Goal: Task Accomplishment & Management: Manage account settings

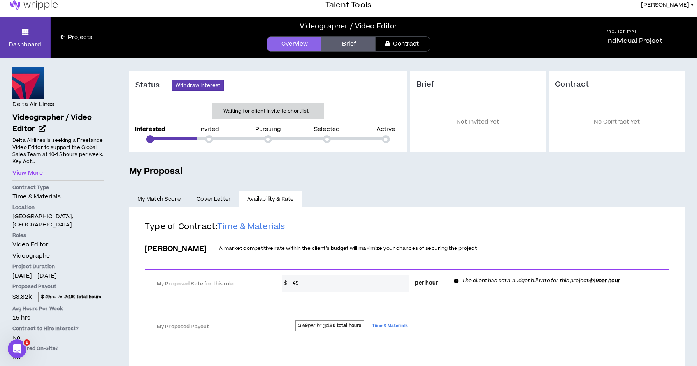
scroll to position [2, 0]
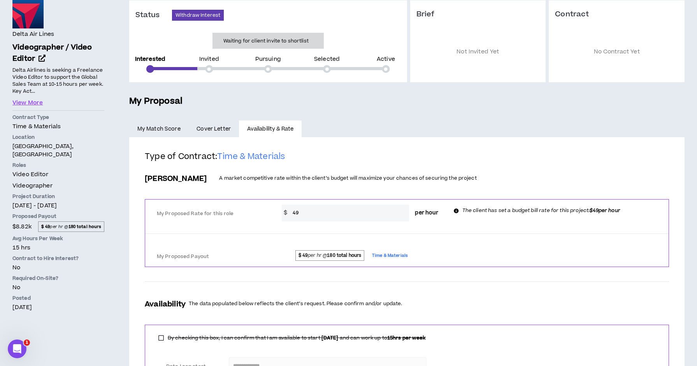
scroll to position [78, 0]
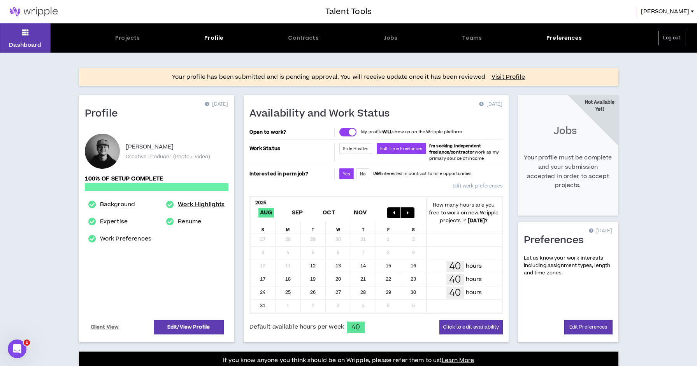
click at [195, 201] on link "Work Highlights" at bounding box center [201, 204] width 47 height 9
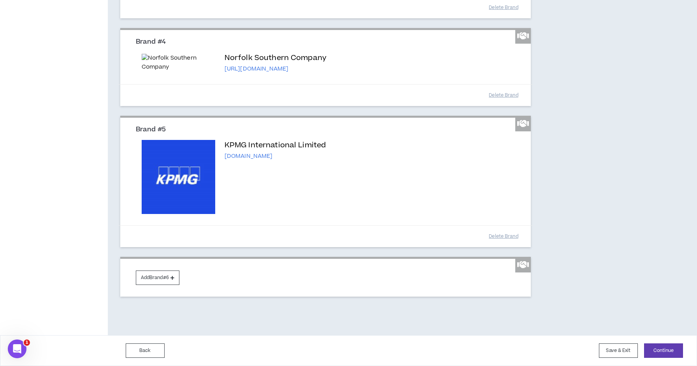
scroll to position [488, 0]
click at [654, 347] on button "Continue" at bounding box center [663, 350] width 39 height 14
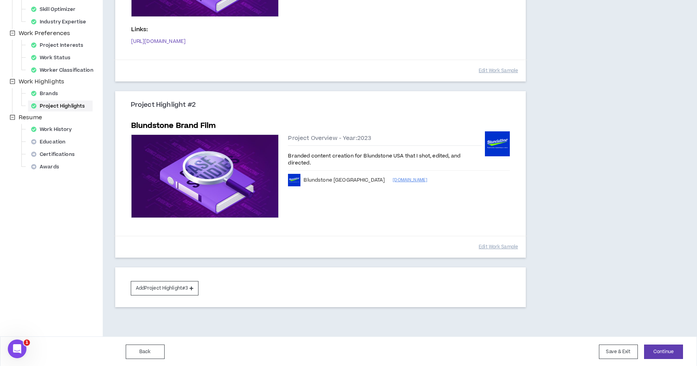
scroll to position [196, 0]
click at [493, 247] on button "Edit Work Sample" at bounding box center [498, 247] width 39 height 14
select select "****"
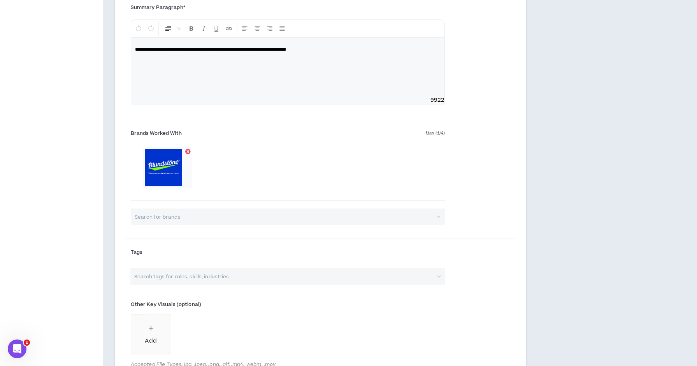
scroll to position [422, 0]
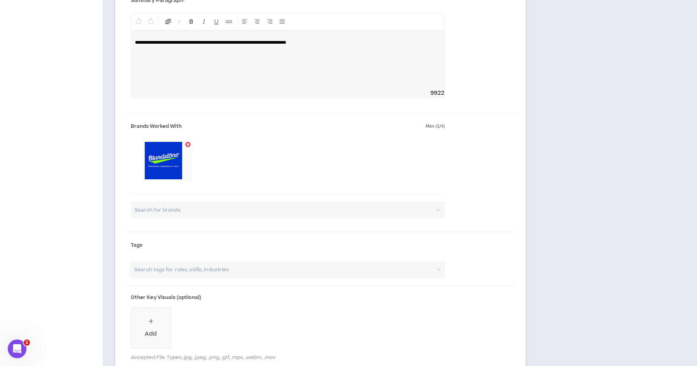
click at [392, 269] on input "search" at bounding box center [284, 269] width 302 height 17
click at [450, 243] on div "Tags" at bounding box center [288, 247] width 326 height 16
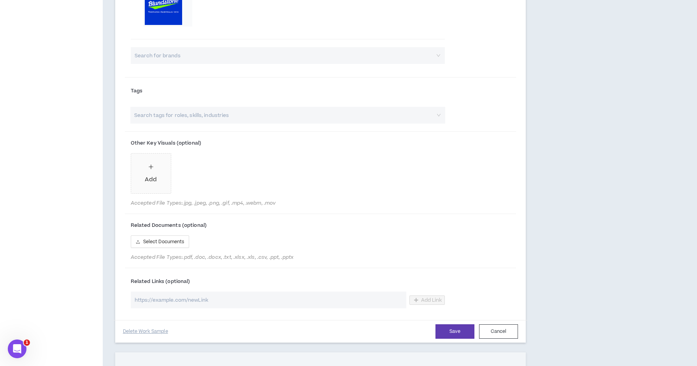
scroll to position [585, 0]
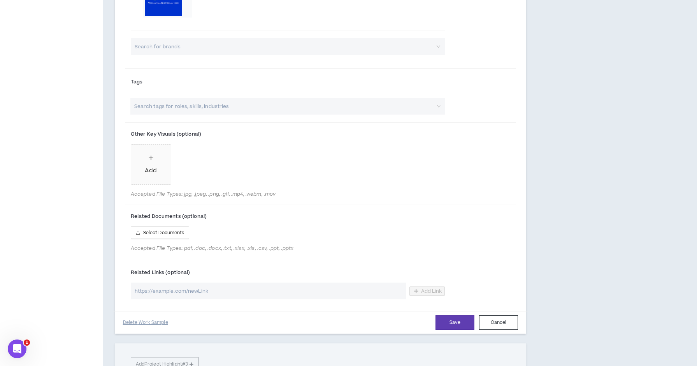
click at [199, 290] on input "url" at bounding box center [269, 290] width 276 height 17
paste input "https://youtu.be/TraXu0DXISs"
type input "https://youtu.be/TraXu0DXISs"
click at [437, 289] on span "Add Link" at bounding box center [431, 291] width 21 height 6
click at [431, 288] on span "Add Link" at bounding box center [431, 291] width 21 height 6
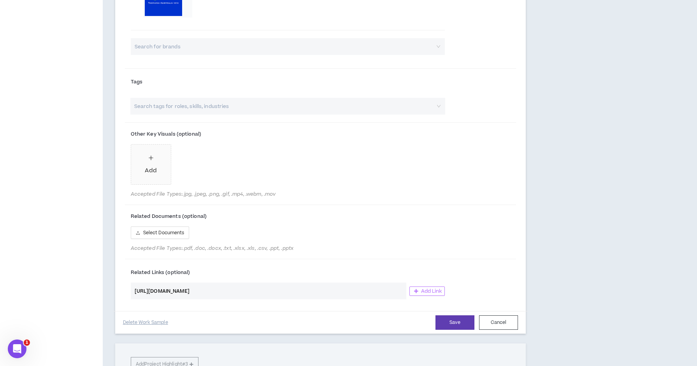
click at [431, 288] on span "Add Link" at bounding box center [431, 291] width 21 height 6
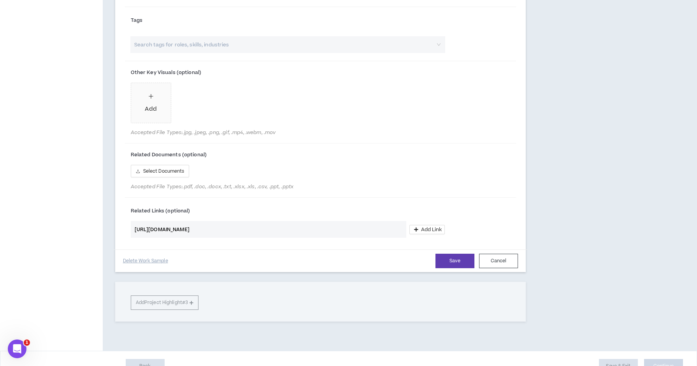
scroll to position [634, 0]
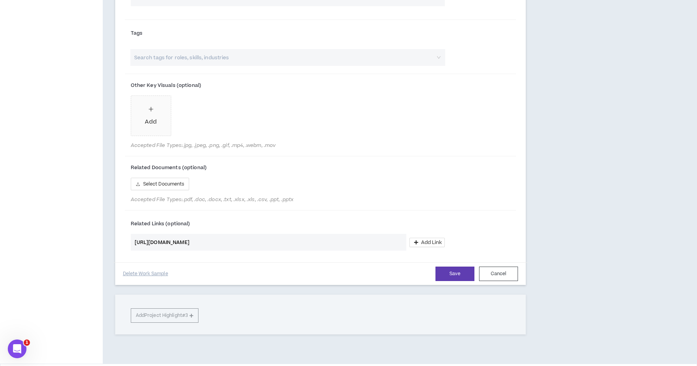
click at [331, 240] on input "https://youtu.be/TraXu0DXISs" at bounding box center [269, 242] width 276 height 17
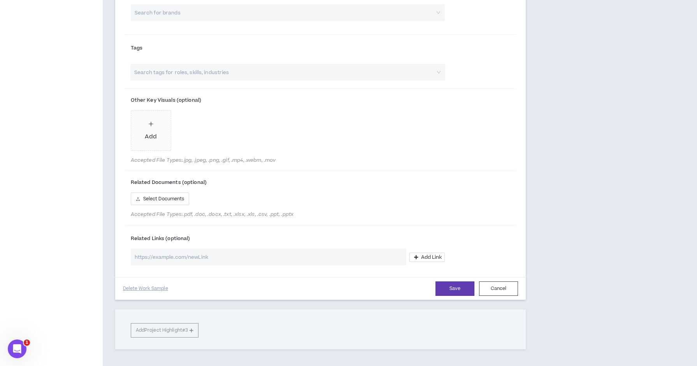
scroll to position [619, 0]
paste input "https://vimeo.com/761896521?share=copy#t=0"
type input "https://vimeo.com/761896521?share=copy#t=0"
click at [348, 258] on input "https://vimeo.com/761896521?share=copy#t=0" at bounding box center [269, 256] width 276 height 17
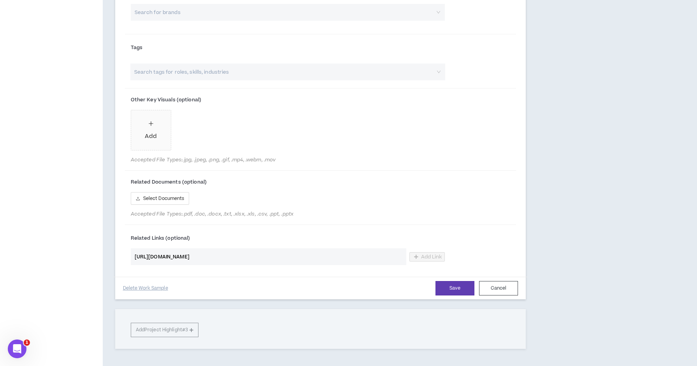
click at [348, 258] on input "https://vimeo.com/761896521?share=copy#t=0" at bounding box center [269, 256] width 276 height 17
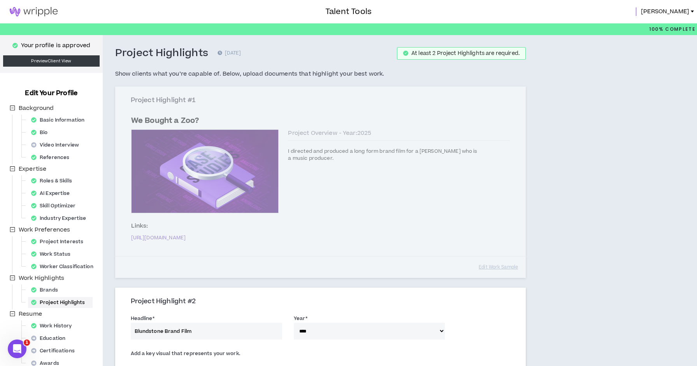
scroll to position [0, 0]
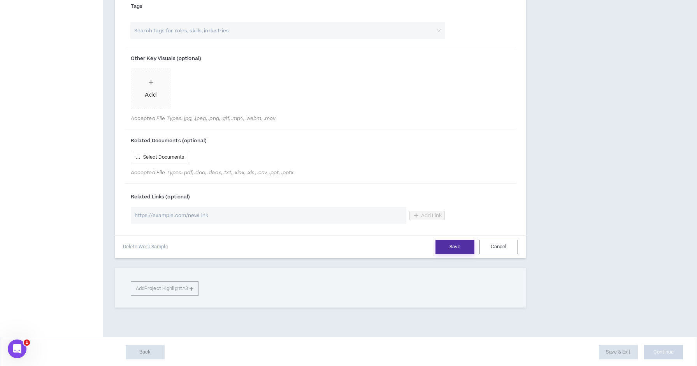
click at [450, 244] on button "Save" at bounding box center [455, 246] width 39 height 14
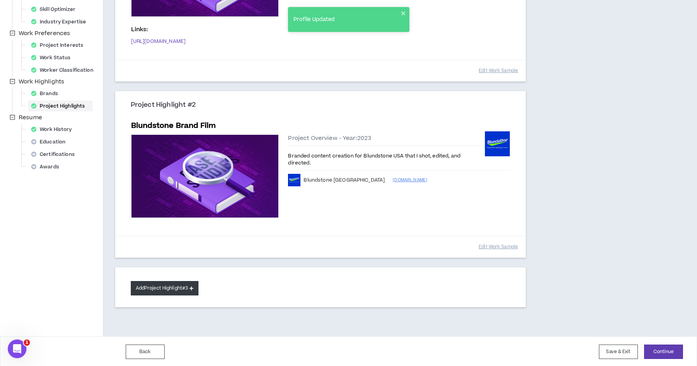
scroll to position [196, 0]
click at [170, 285] on button "Add Project Highlight #3" at bounding box center [165, 288] width 68 height 14
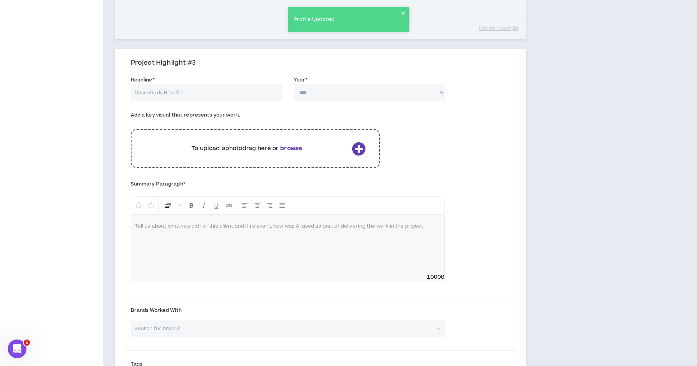
scroll to position [404, 0]
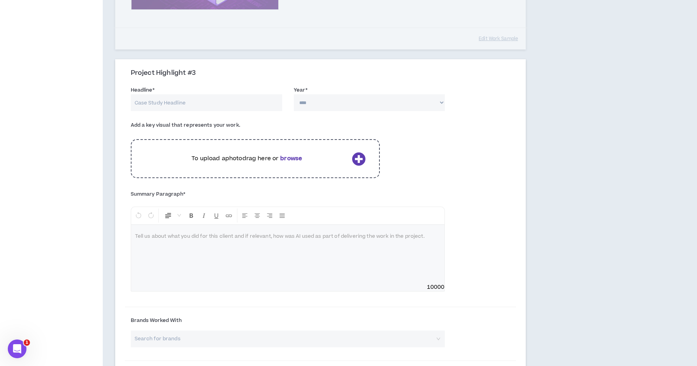
click at [192, 102] on input "Headline *" at bounding box center [206, 102] width 151 height 17
type input "Married to the Crux"
select select "****"
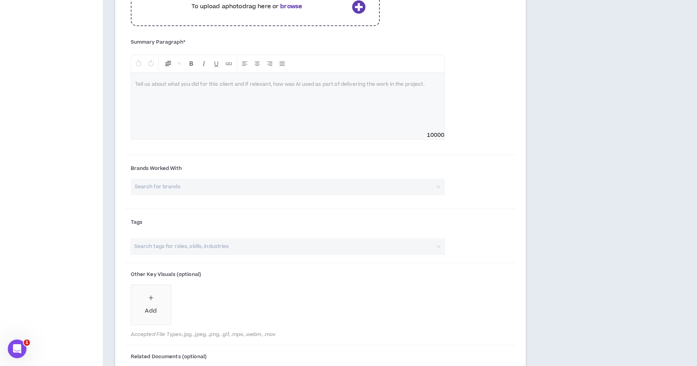
scroll to position [558, 0]
click at [312, 84] on div at bounding box center [288, 100] width 314 height 58
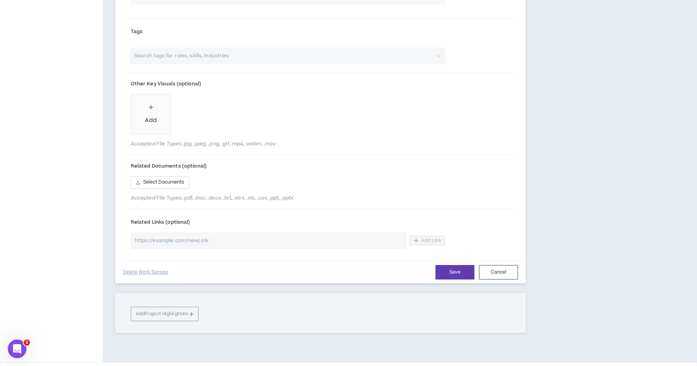
scroll to position [747, 0]
click at [303, 236] on input "url" at bounding box center [269, 239] width 276 height 17
paste input "https://youtu.be/cWdmmNdOuc4"
type input "https://youtu.be/cWdmmNdOuc4"
click at [430, 236] on span "Add Link" at bounding box center [431, 239] width 21 height 6
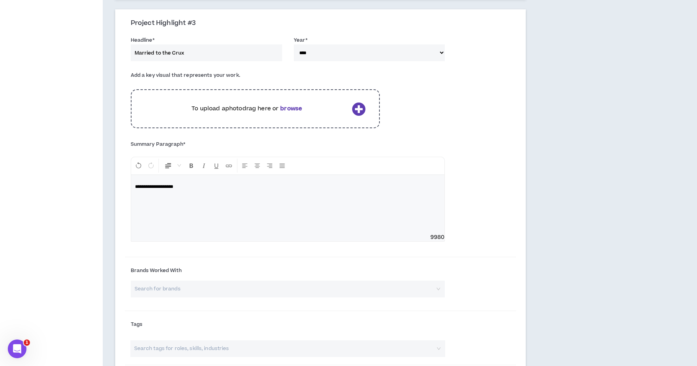
scroll to position [463, 0]
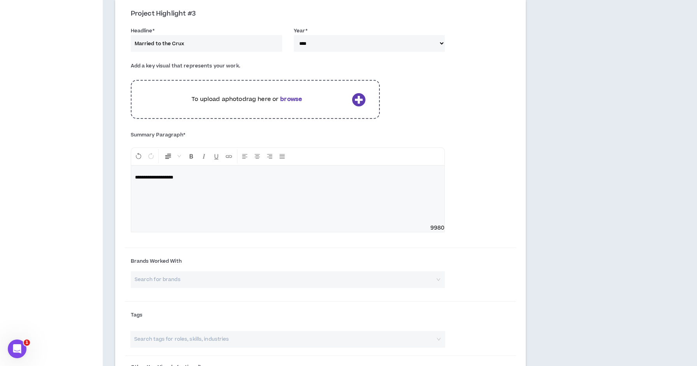
click at [238, 181] on div "**********" at bounding box center [288, 194] width 314 height 58
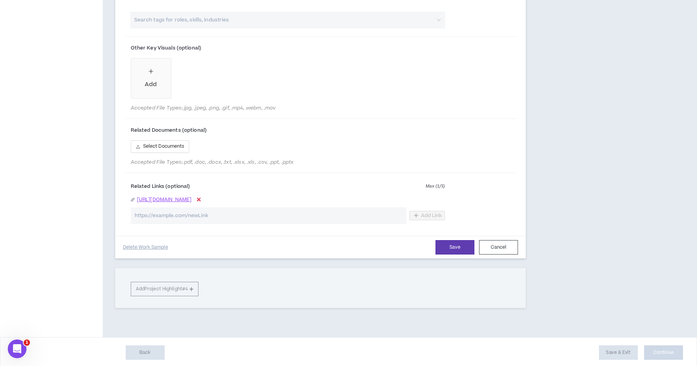
scroll to position [782, 0]
click at [442, 244] on button "Save" at bounding box center [455, 247] width 39 height 14
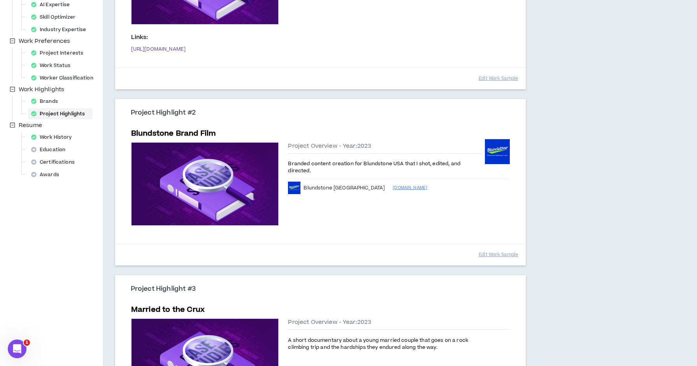
scroll to position [199, 0]
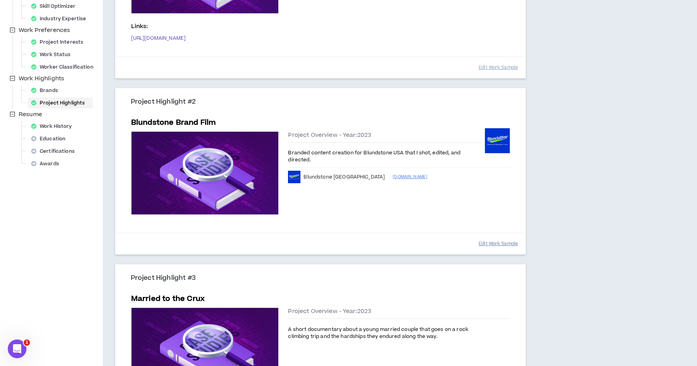
click at [500, 244] on button "Edit Work Sample" at bounding box center [498, 244] width 39 height 14
select select "****"
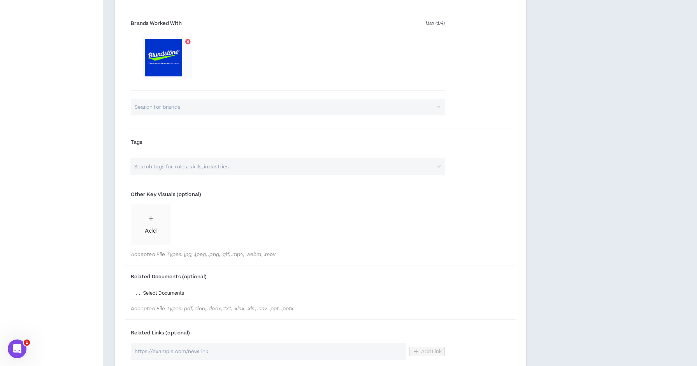
scroll to position [573, 0]
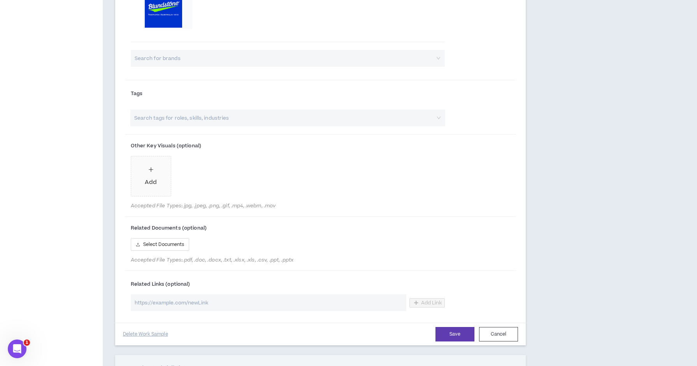
click at [243, 299] on input "url" at bounding box center [269, 302] width 276 height 17
paste input "https://www.pridgefilms.com/blundstone"
click at [433, 301] on span "Add Link" at bounding box center [431, 302] width 21 height 6
click at [427, 300] on span "Add Link" at bounding box center [431, 302] width 21 height 6
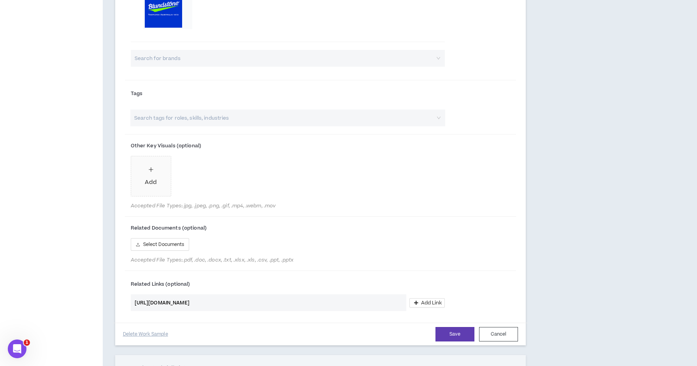
drag, startPoint x: 153, startPoint y: 300, endPoint x: 124, endPoint y: 296, distance: 28.7
click at [124, 296] on div "**********" at bounding box center [320, 30] width 411 height 629
type input "https://www.pridgefilms.com/blundstone"
click at [433, 299] on span "Add Link" at bounding box center [431, 302] width 21 height 6
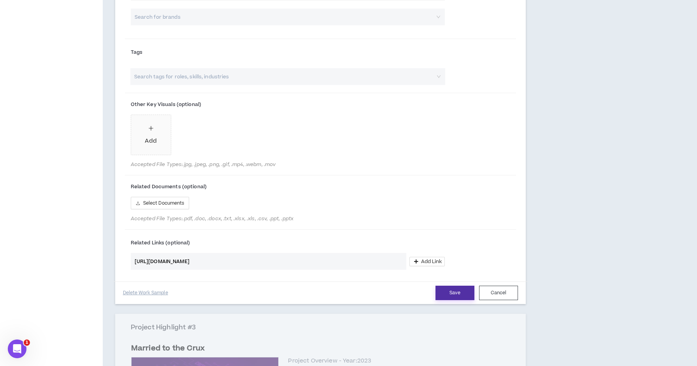
click at [454, 290] on button "Save" at bounding box center [455, 292] width 39 height 14
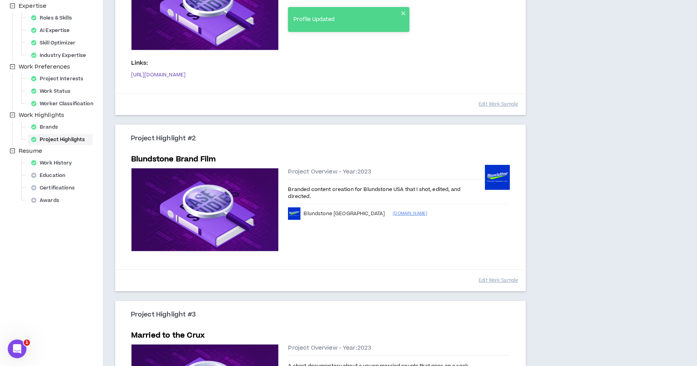
scroll to position [160, 0]
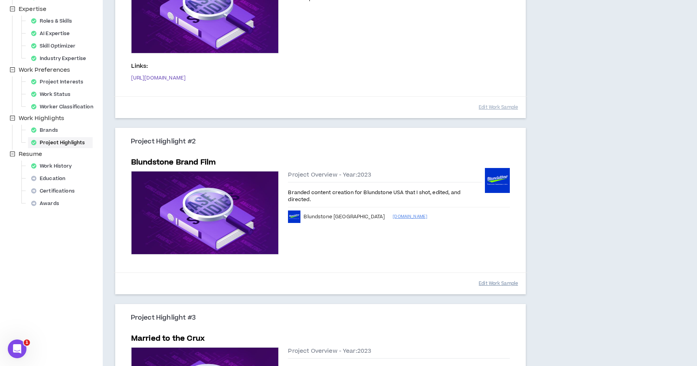
click at [500, 282] on button "Edit Work Sample" at bounding box center [498, 283] width 39 height 14
select select "****"
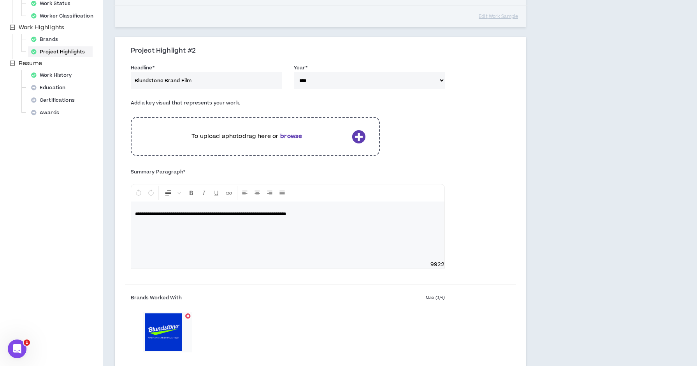
scroll to position [239, 0]
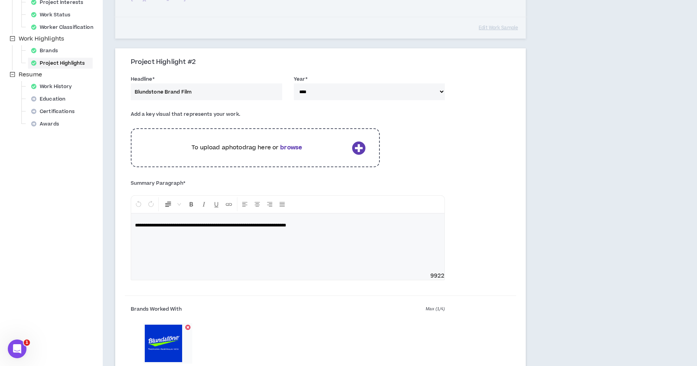
click at [194, 92] on input "Blundstone Brand Film" at bounding box center [206, 91] width 151 height 17
click at [193, 90] on input "Blundstone Brand Film" at bounding box center [206, 91] width 151 height 17
type input "Blundstone Brand Film and Social Content"
click at [364, 182] on div "**********" at bounding box center [288, 229] width 315 height 101
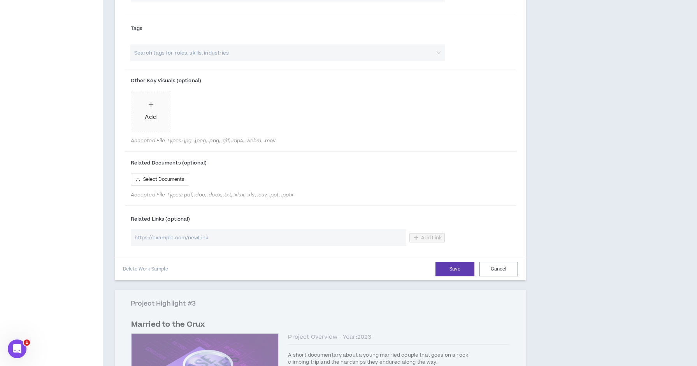
scroll to position [645, 0]
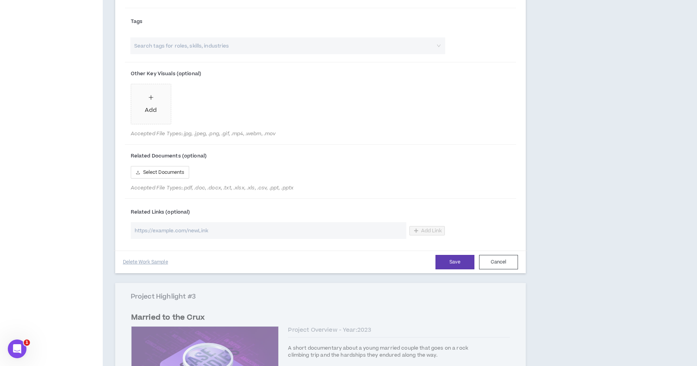
click at [282, 231] on input "url" at bounding box center [269, 230] width 276 height 17
click at [134, 229] on input "www.pridgefilms.com" at bounding box center [269, 230] width 276 height 17
click at [449, 258] on button "Save" at bounding box center [455, 262] width 39 height 14
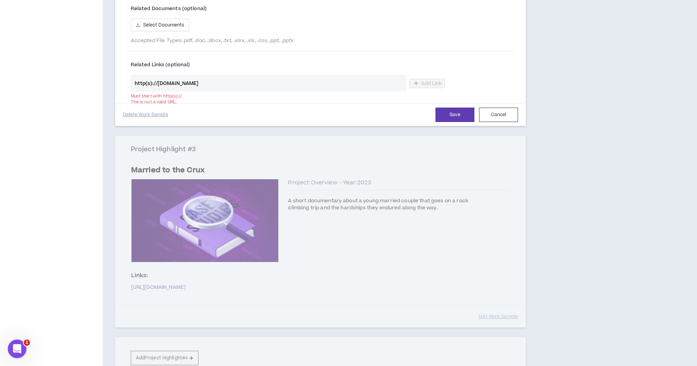
scroll to position [719, 0]
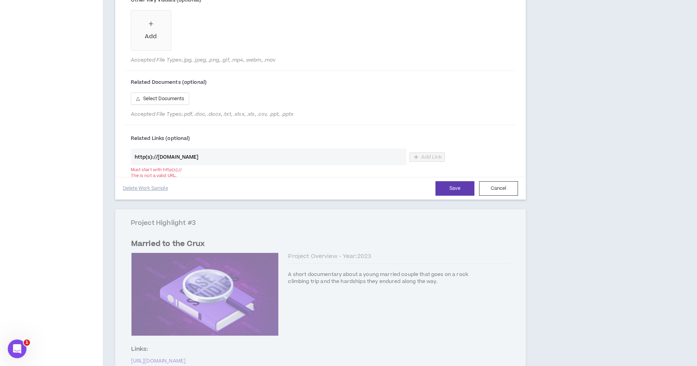
click at [372, 156] on input "http(s)://www.pridgefilms.com" at bounding box center [269, 156] width 276 height 17
click at [312, 155] on input "http(s)://www.pridgefilms.com" at bounding box center [269, 156] width 276 height 17
type input "y"
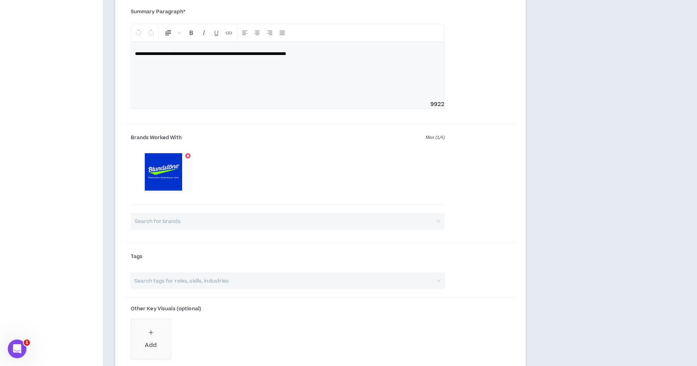
scroll to position [427, 0]
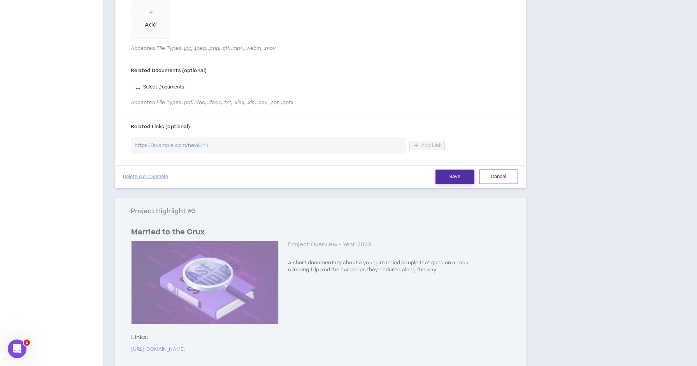
click at [463, 176] on button "Save" at bounding box center [455, 176] width 39 height 14
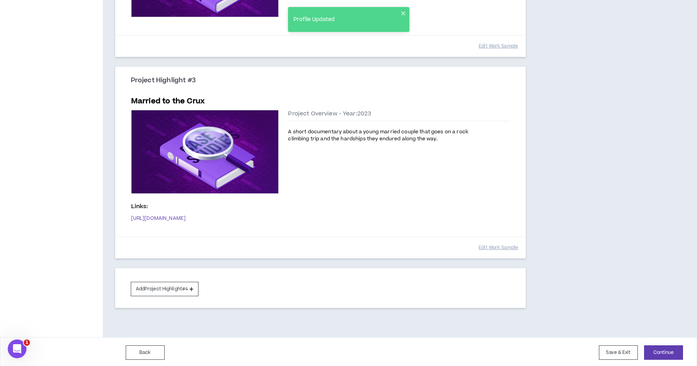
scroll to position [396, 0]
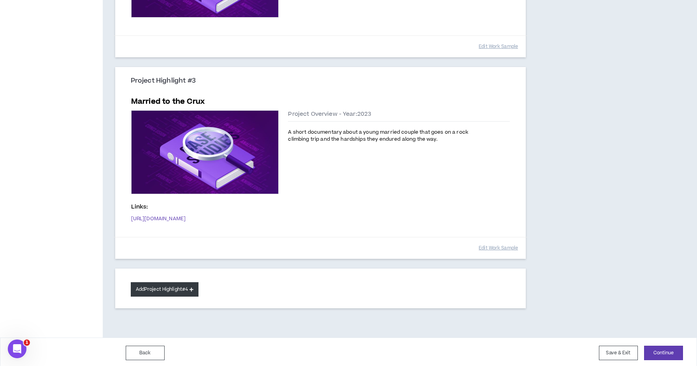
click at [168, 285] on button "Add Project Highlight #4" at bounding box center [165, 289] width 68 height 14
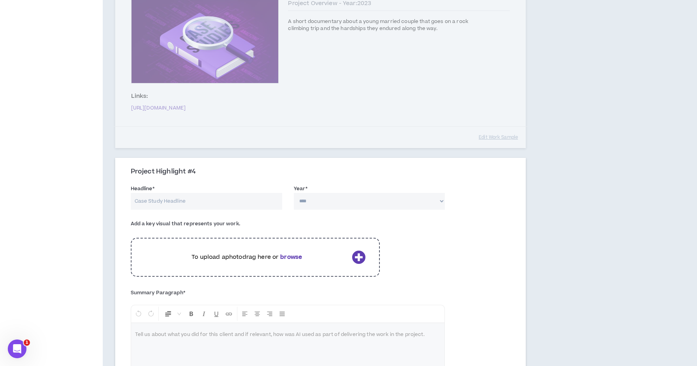
scroll to position [510, 0]
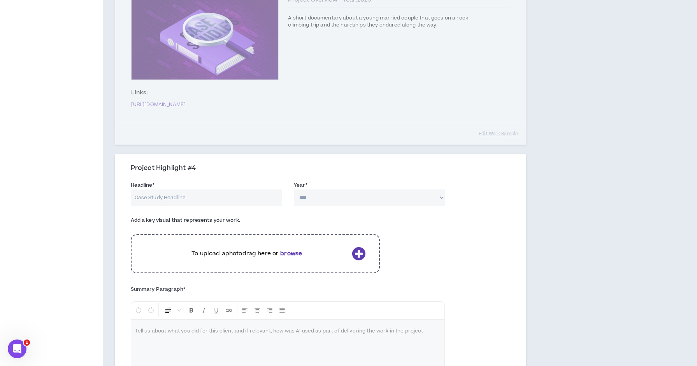
click at [198, 197] on input "Headline *" at bounding box center [206, 197] width 151 height 17
type input "Centex Brand Film"
select select "****"
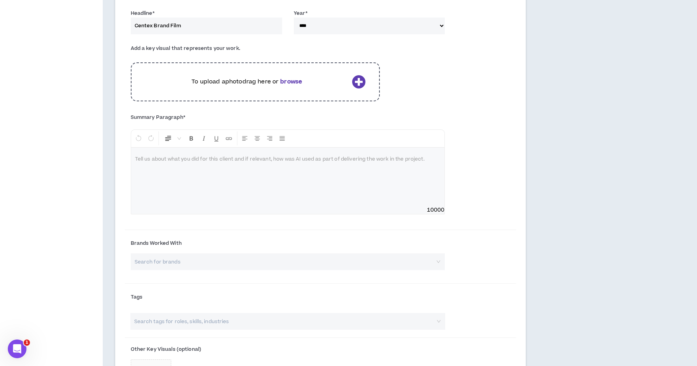
scroll to position [683, 0]
click at [293, 166] on div at bounding box center [288, 176] width 314 height 58
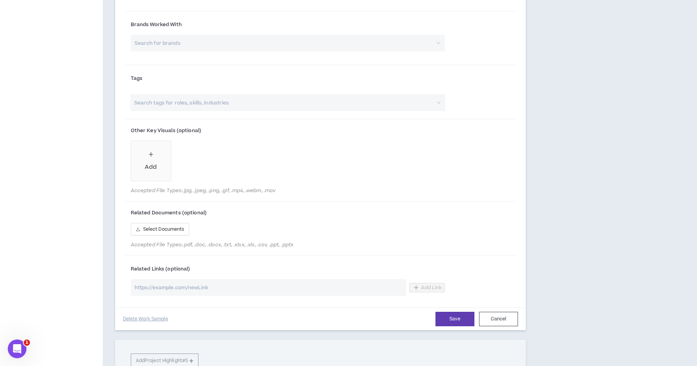
scroll to position [930, 0]
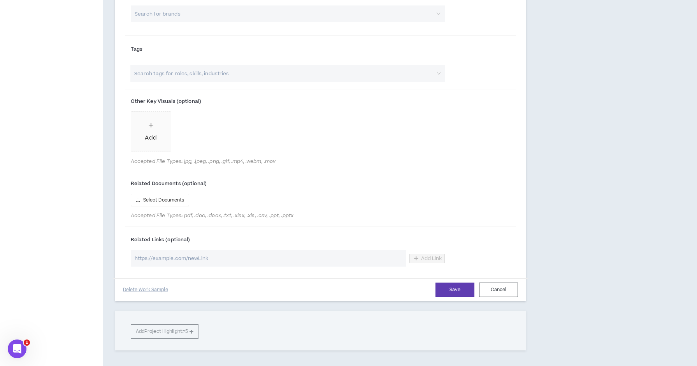
click at [217, 257] on input "url" at bounding box center [269, 258] width 276 height 17
paste input "https://www.youtube.com/watch?v=EPfC4ixla80"
type input "https://www.youtube.com/watch?v=EPfC4ixla80"
click at [437, 256] on span "Add Link" at bounding box center [431, 258] width 21 height 6
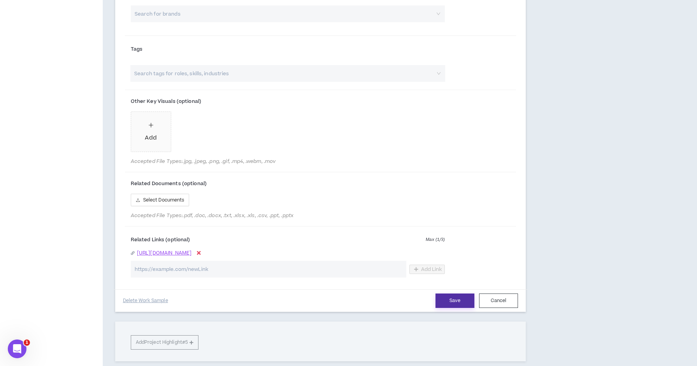
click at [454, 296] on button "Save" at bounding box center [455, 300] width 39 height 14
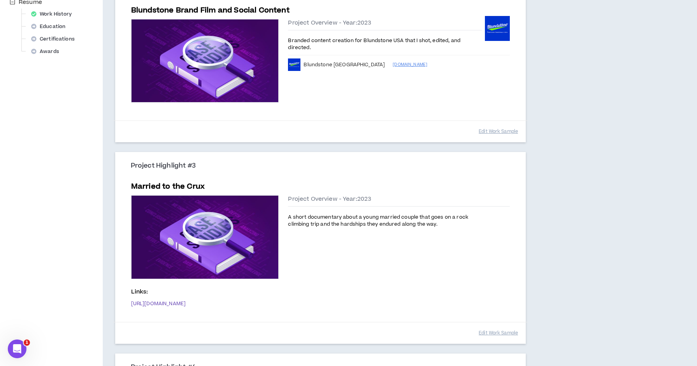
scroll to position [280, 0]
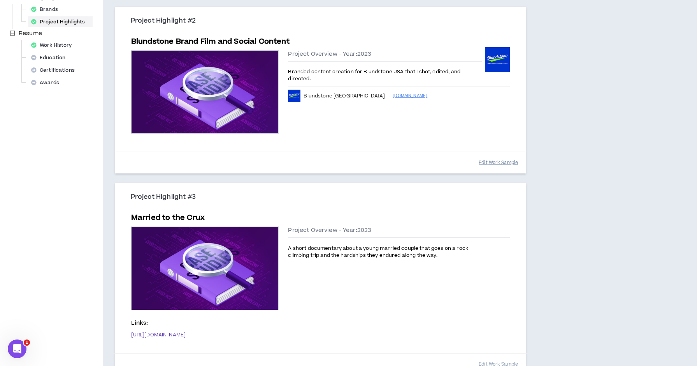
click at [494, 161] on button "Edit Work Sample" at bounding box center [498, 163] width 39 height 14
select select "****"
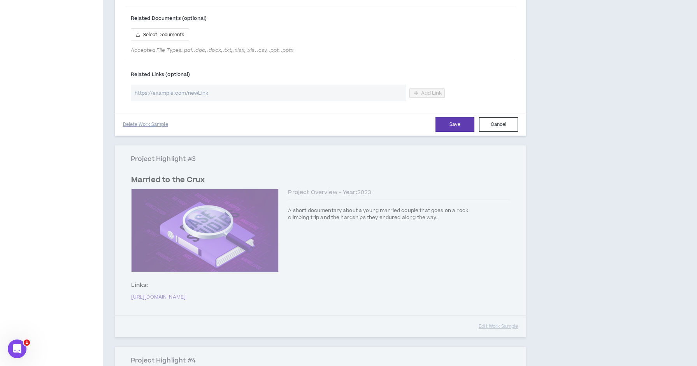
scroll to position [829, 0]
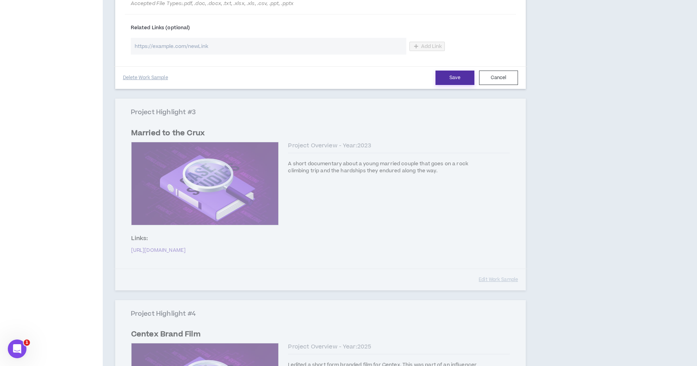
click at [451, 75] on button "Save" at bounding box center [455, 77] width 39 height 14
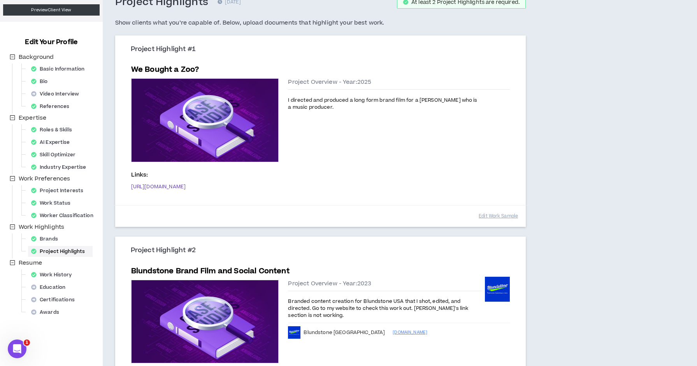
scroll to position [55, 0]
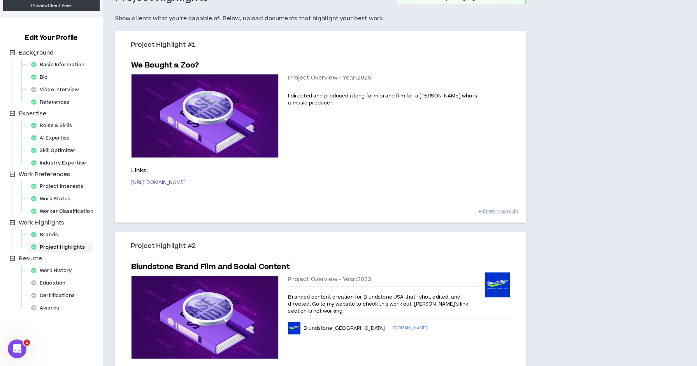
click at [484, 209] on button "Edit Work Sample" at bounding box center [498, 212] width 39 height 14
select select "****"
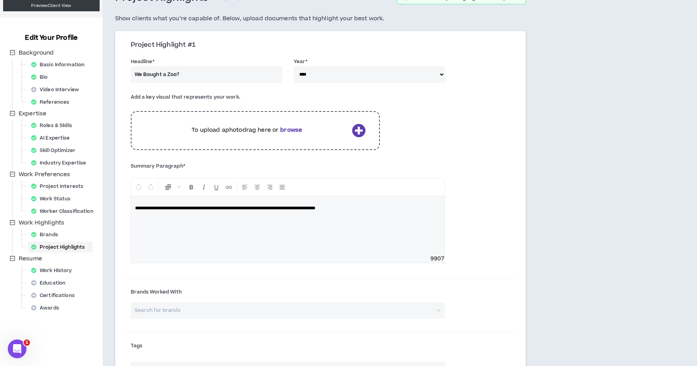
click at [358, 128] on icon at bounding box center [359, 130] width 14 height 14
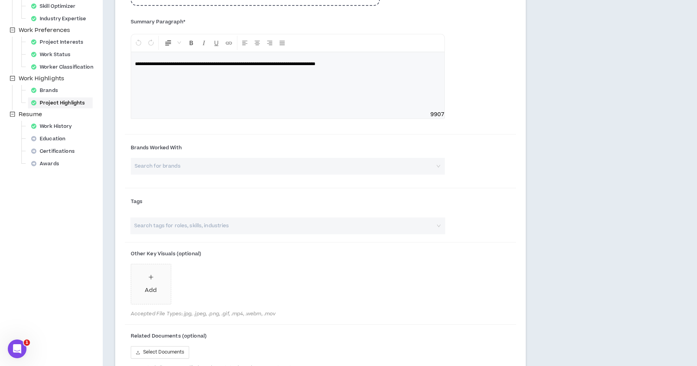
scroll to position [196, 0]
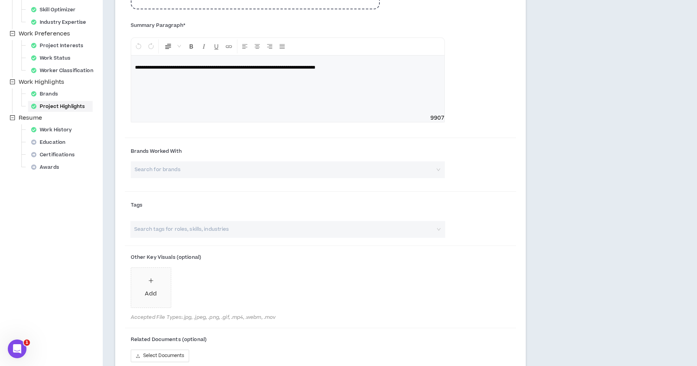
click at [360, 170] on input "search" at bounding box center [285, 169] width 301 height 17
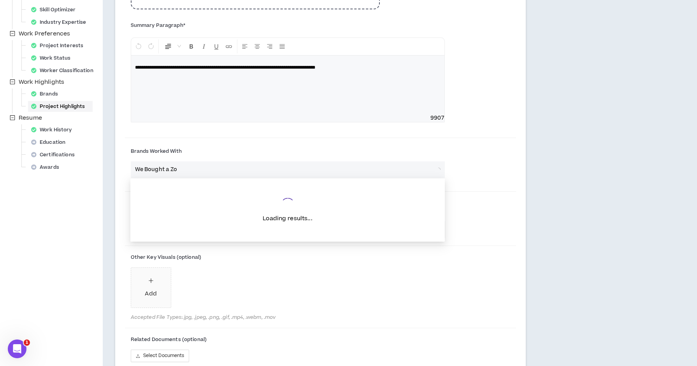
type input "We Bought a Zoo"
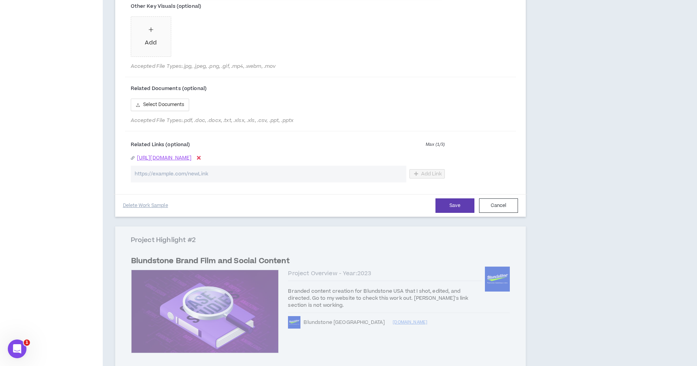
scroll to position [361, 0]
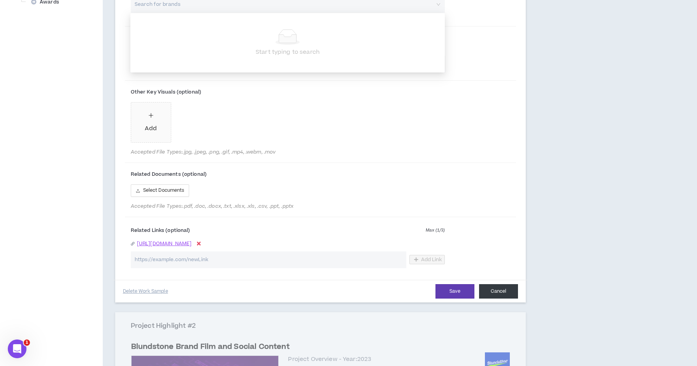
click at [504, 284] on button "Cancel" at bounding box center [498, 291] width 39 height 14
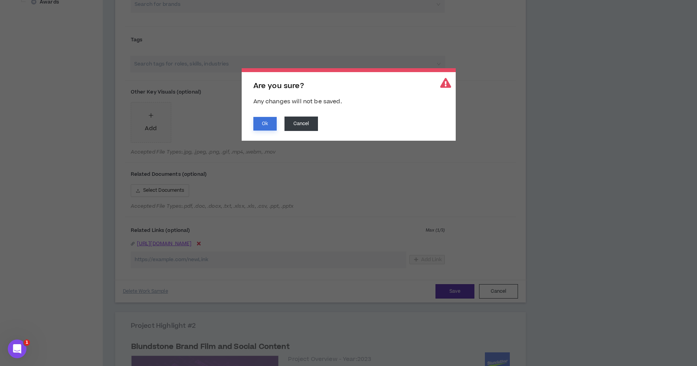
click at [268, 118] on button "Ok" at bounding box center [264, 124] width 23 height 14
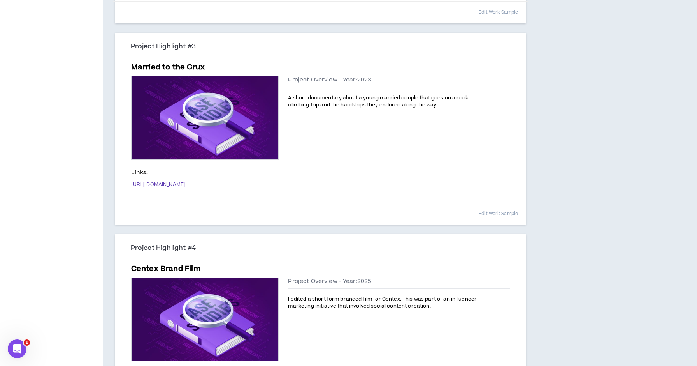
scroll to position [445, 0]
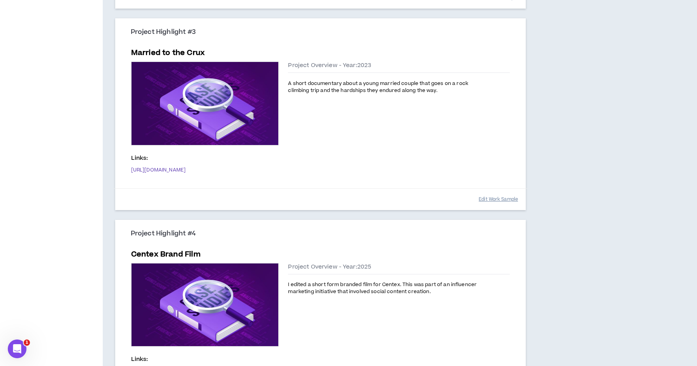
click at [505, 193] on button "Edit Work Sample" at bounding box center [498, 199] width 39 height 14
select select "****"
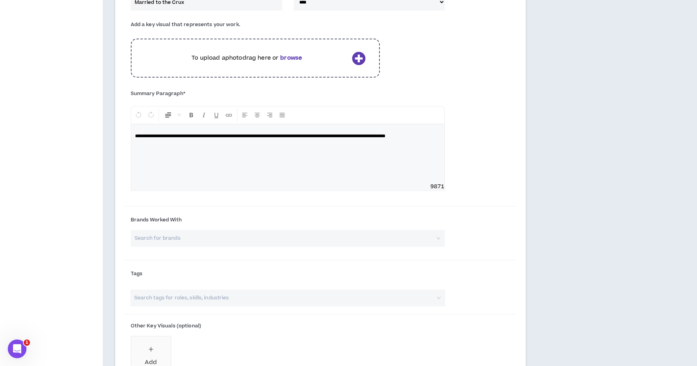
scroll to position [539, 0]
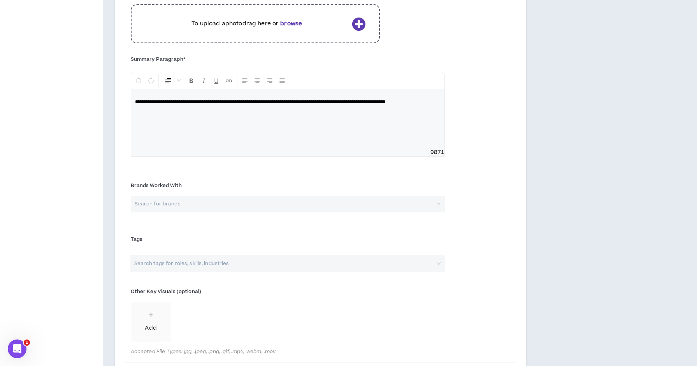
click at [382, 207] on input "search" at bounding box center [285, 203] width 301 height 17
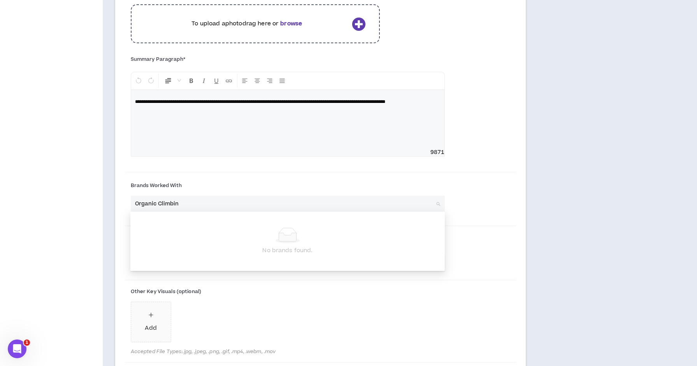
type input "Organic Climbing"
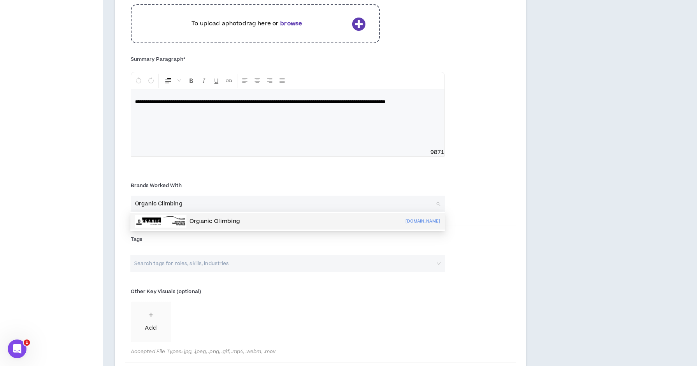
click at [307, 224] on div "Organic Climbing organicclimbing.com" at bounding box center [287, 221] width 305 height 12
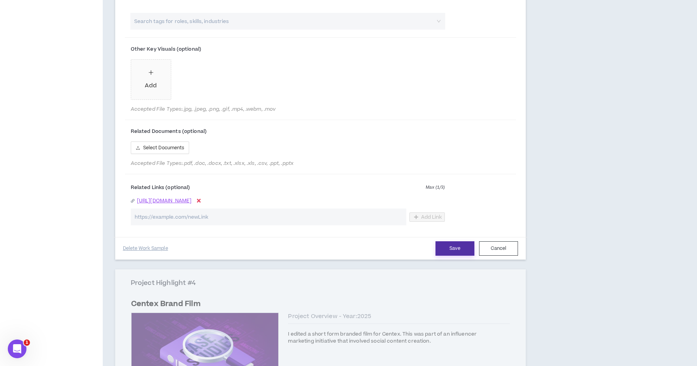
click at [462, 243] on button "Save" at bounding box center [455, 248] width 39 height 14
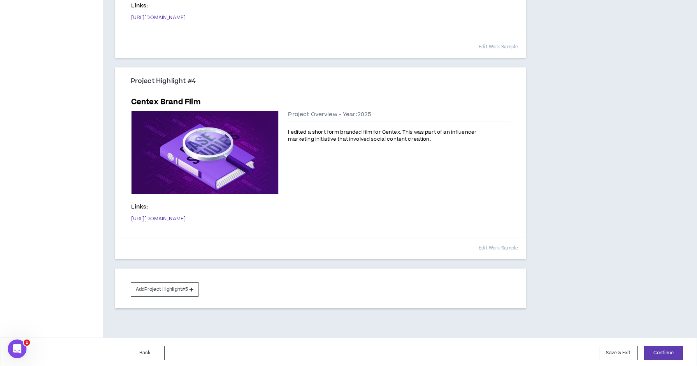
scroll to position [597, 0]
click at [499, 246] on button "Edit Work Sample" at bounding box center [498, 248] width 39 height 14
select select "****"
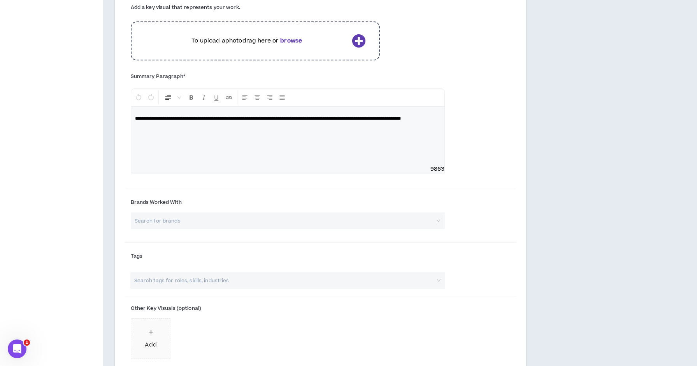
scroll to position [725, 0]
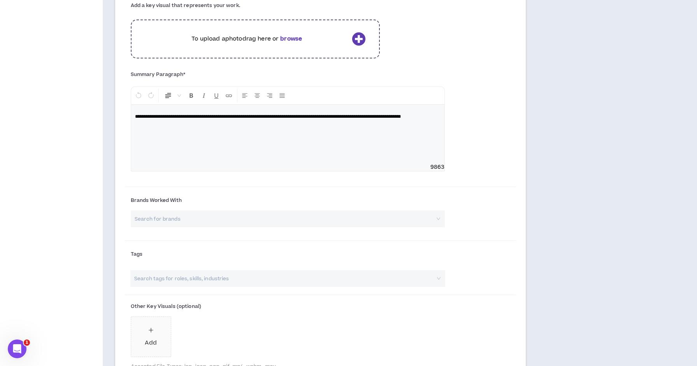
click at [400, 218] on input "search" at bounding box center [285, 218] width 301 height 17
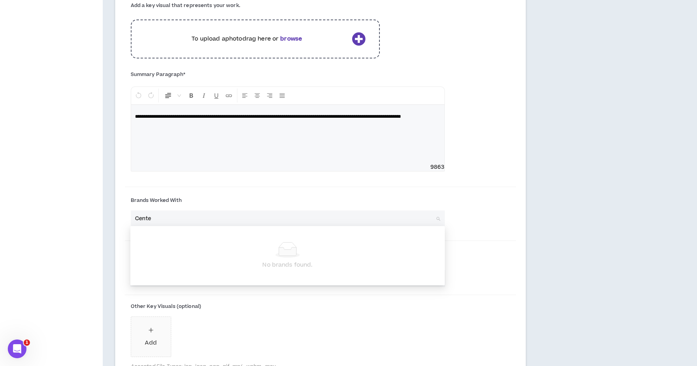
type input "Centex"
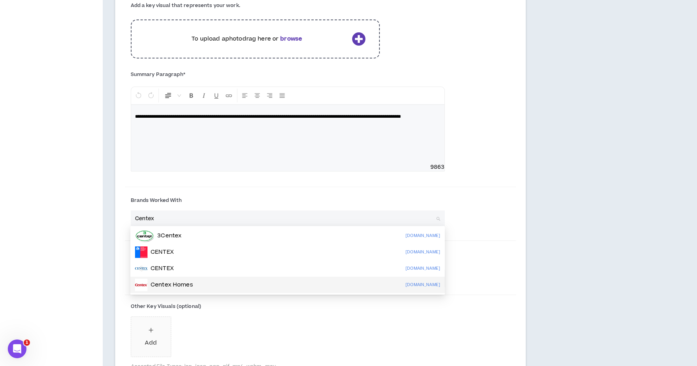
click at [322, 287] on div "Centex Homes centex.com" at bounding box center [287, 284] width 305 height 12
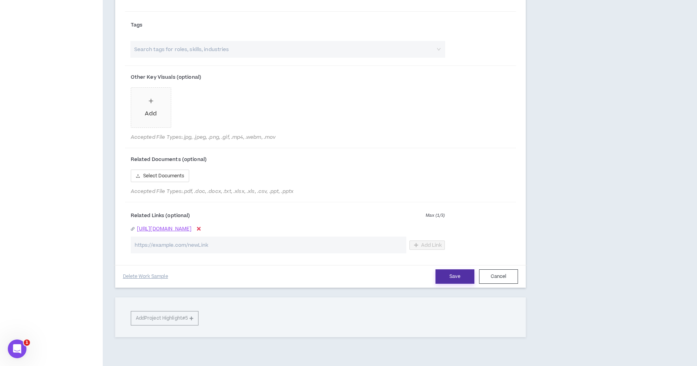
click at [449, 275] on button "Save" at bounding box center [455, 276] width 39 height 14
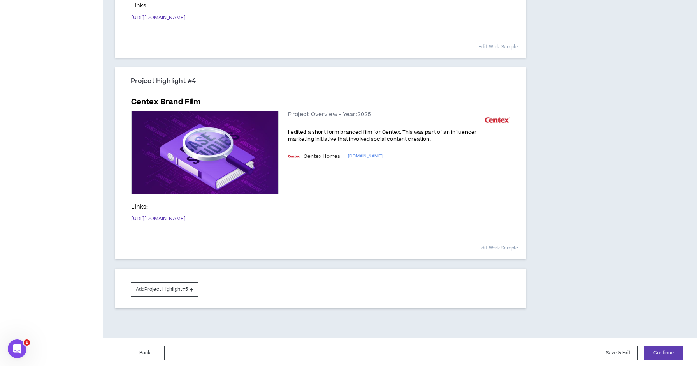
scroll to position [597, 0]
click at [186, 291] on button "Add Project Highlight #5" at bounding box center [165, 289] width 68 height 14
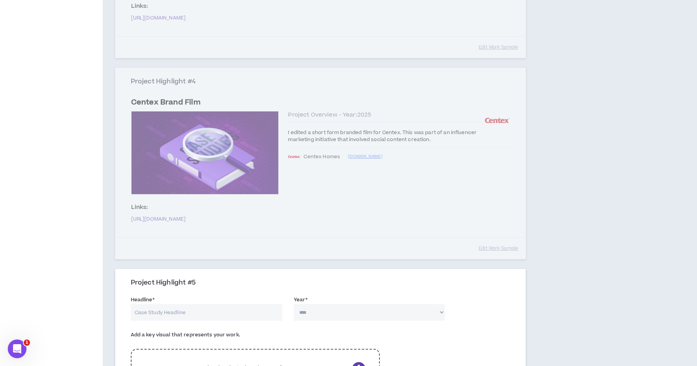
scroll to position [714, 0]
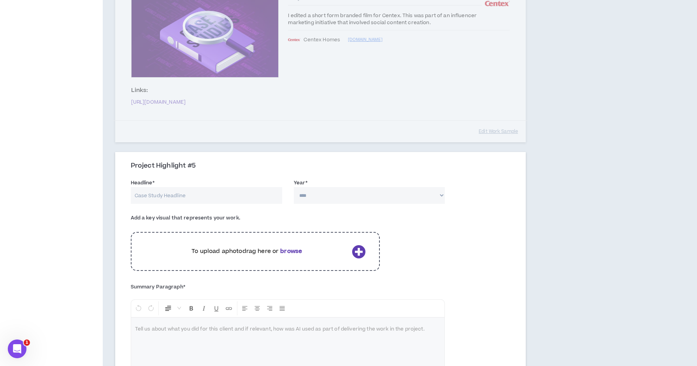
click at [233, 194] on input "Headline *" at bounding box center [206, 195] width 151 height 17
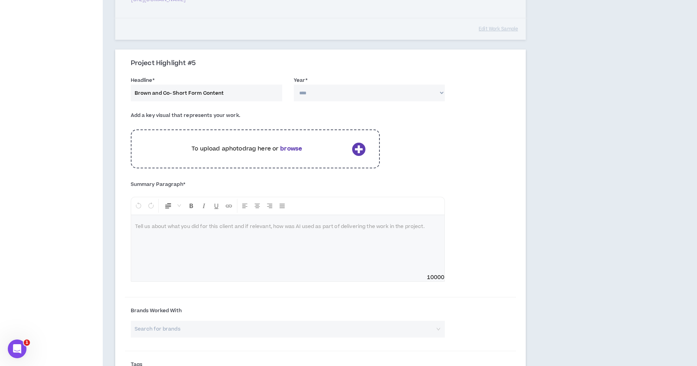
scroll to position [809, 0]
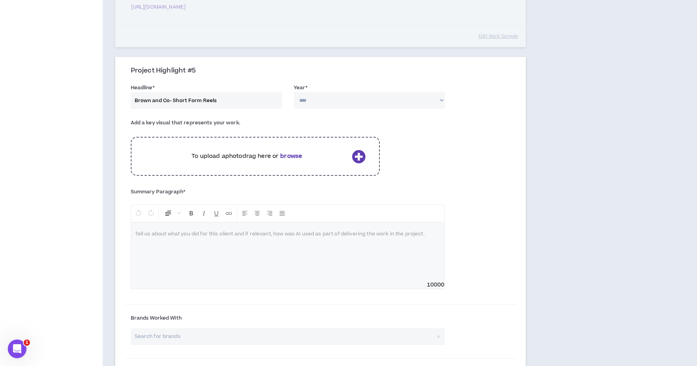
type input "Brown and Co- Short Form Reels"
select select "****"
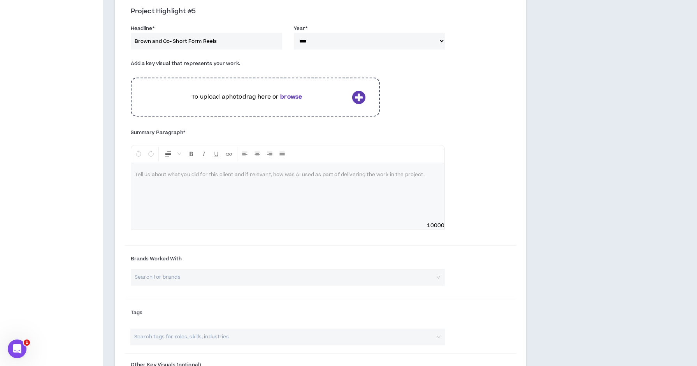
scroll to position [892, 0]
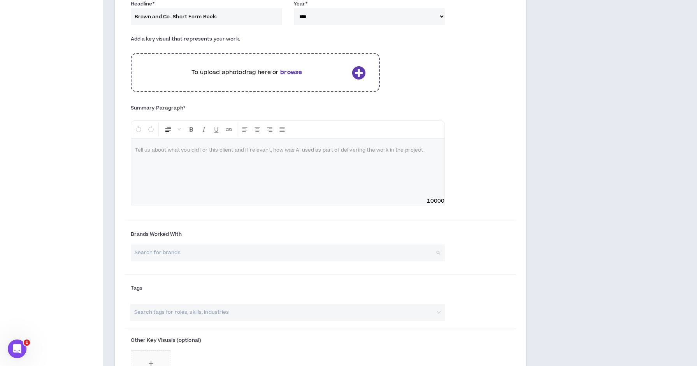
click at [310, 247] on input "search" at bounding box center [285, 252] width 301 height 17
type input "Brown and Co"
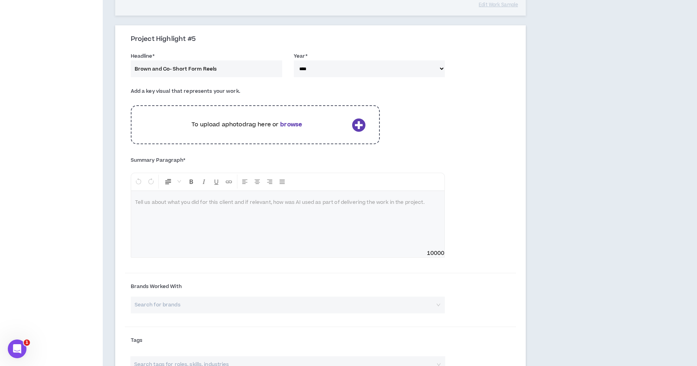
scroll to position [892, 0]
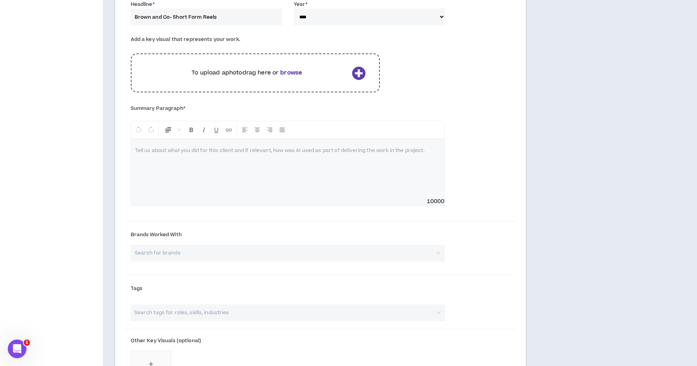
click at [350, 251] on input "search" at bounding box center [285, 253] width 301 height 17
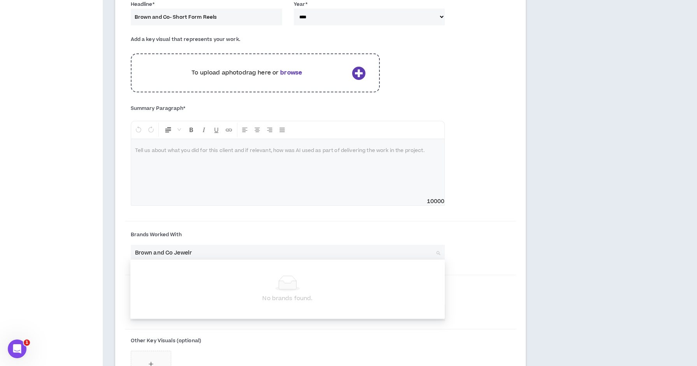
type input "Brown and Co Jewelry"
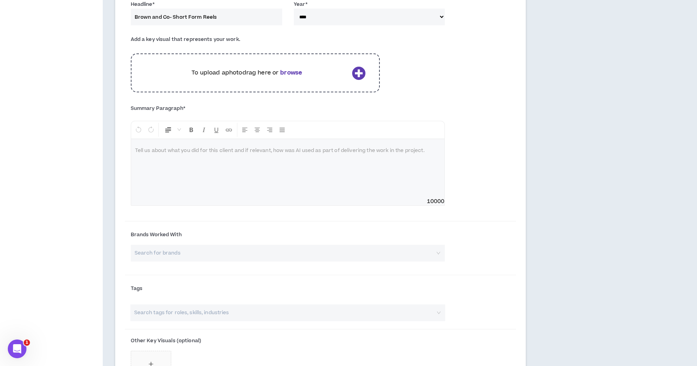
scroll to position [909, 0]
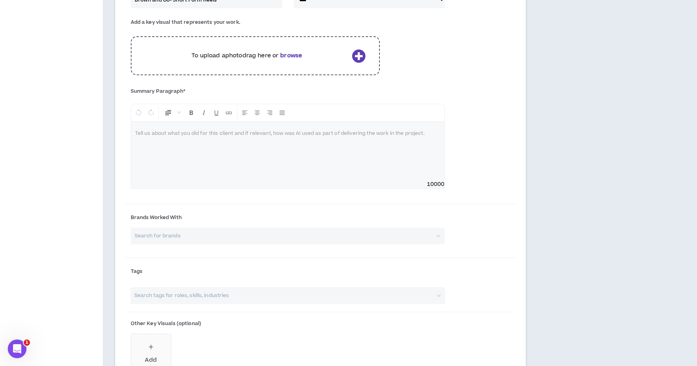
click at [394, 228] on input "search" at bounding box center [285, 235] width 301 height 17
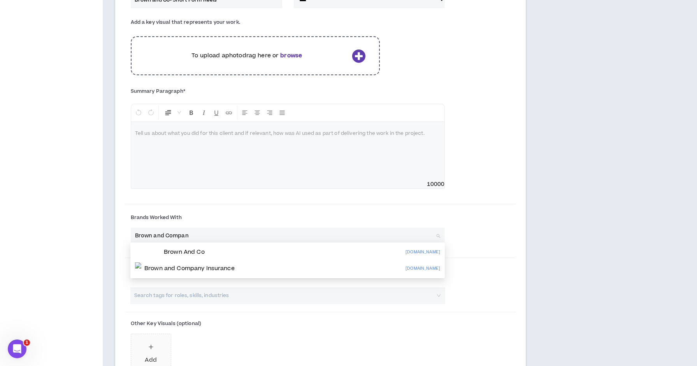
type input "Brown and Company"
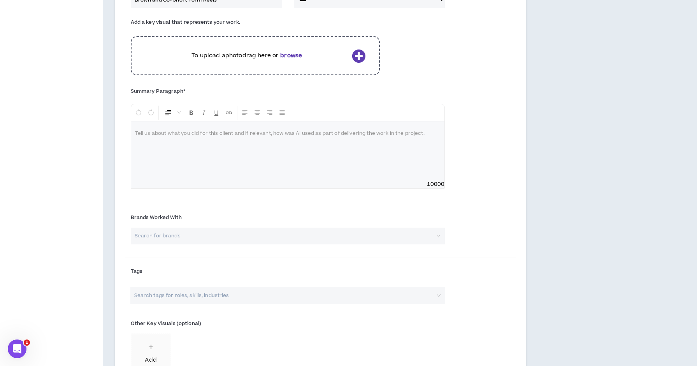
paste input "https://brownjewelers.com"
type input "https://brownjewelers.com"
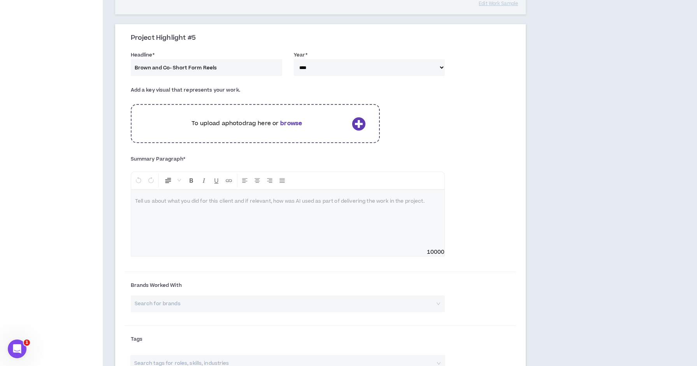
scroll to position [880, 0]
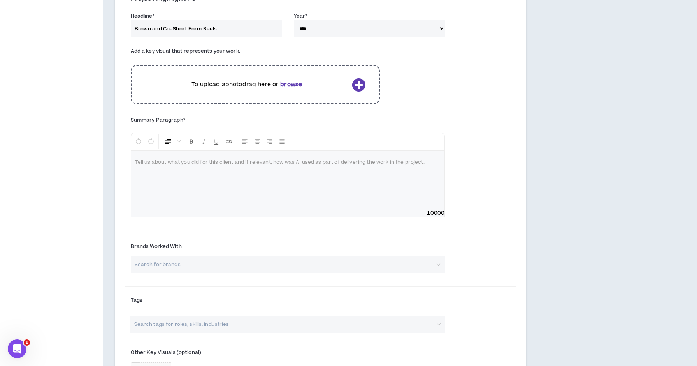
click at [344, 161] on p at bounding box center [288, 162] width 306 height 8
click at [187, 160] on span "**********" at bounding box center [181, 162] width 93 height 5
click at [262, 158] on p "**********" at bounding box center [288, 162] width 306 height 8
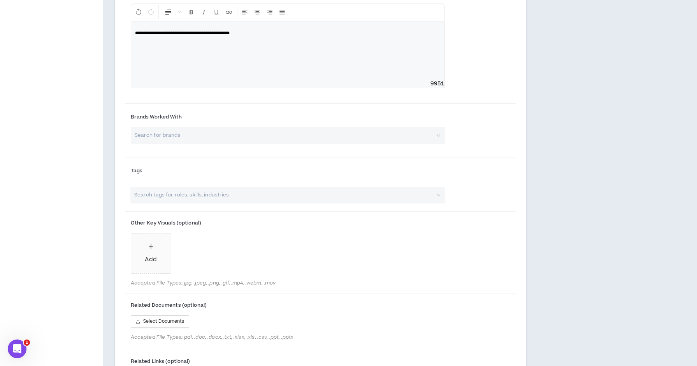
scroll to position [1020, 0]
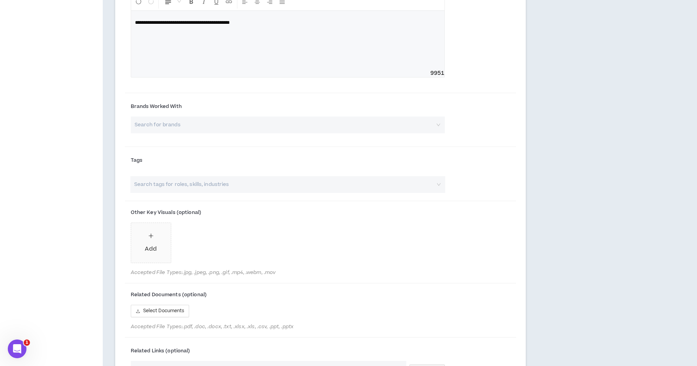
click at [257, 178] on input "search" at bounding box center [284, 184] width 302 height 17
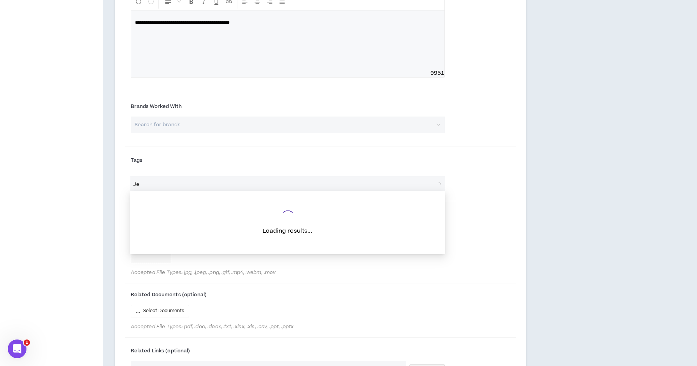
type input "J"
type input "r"
type input "fashion"
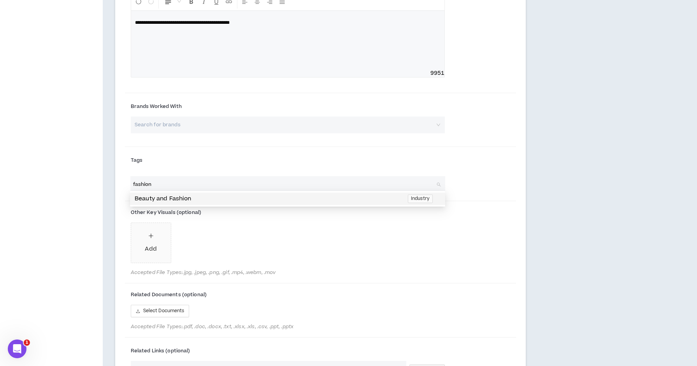
click at [246, 199] on p "Beauty and Fashion" at bounding box center [269, 198] width 269 height 9
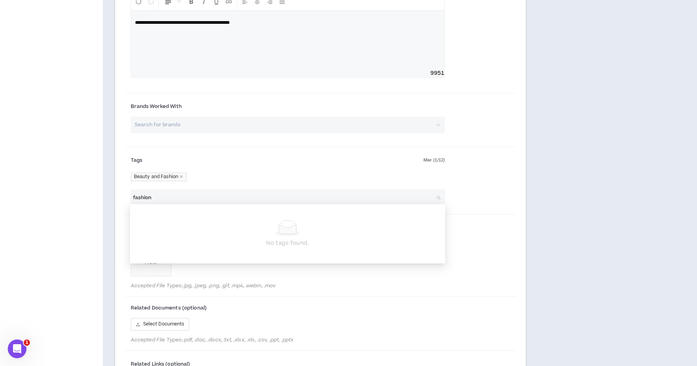
click at [246, 199] on input "fashion" at bounding box center [284, 197] width 302 height 17
click at [290, 170] on div "Beauty and Fashion" at bounding box center [288, 176] width 315 height 13
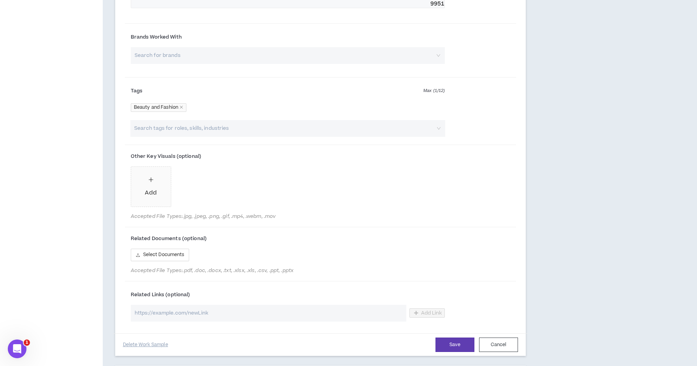
scroll to position [1130, 0]
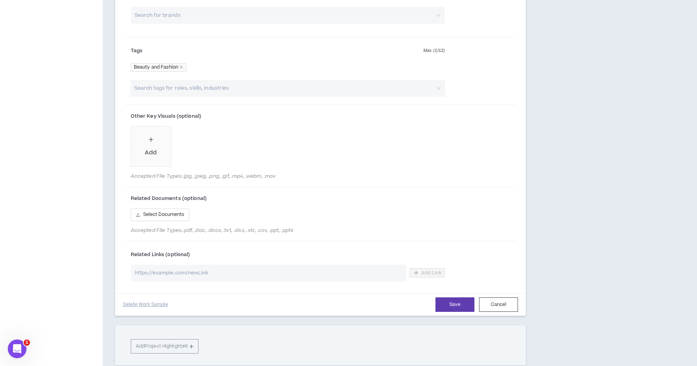
click at [328, 272] on input "url" at bounding box center [269, 272] width 276 height 17
paste input "https://vimeo.com/994145350"
type input "https://vimeo.com/994145350"
click at [425, 270] on span "Add Link" at bounding box center [431, 272] width 21 height 6
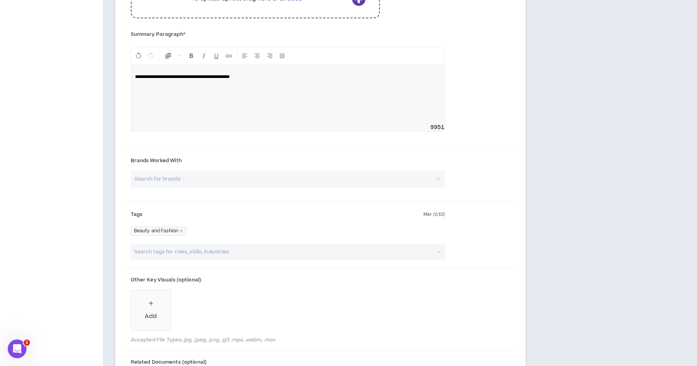
scroll to position [960, 0]
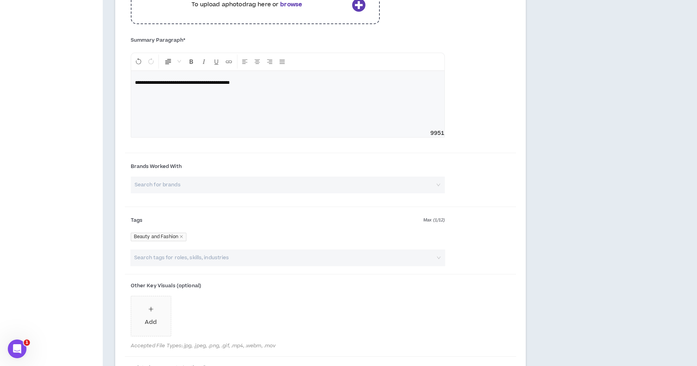
click at [268, 81] on p "**********" at bounding box center [288, 83] width 306 height 8
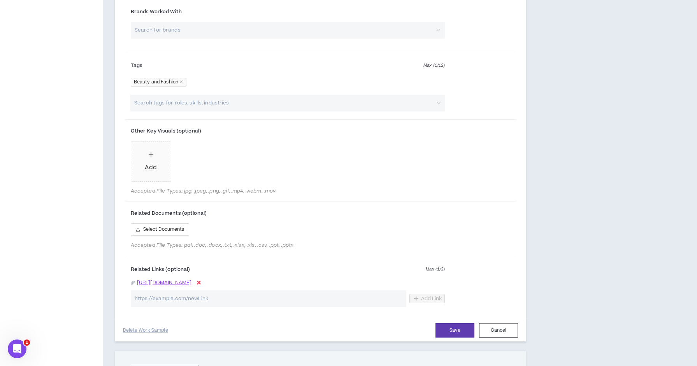
scroll to position [1057, 0]
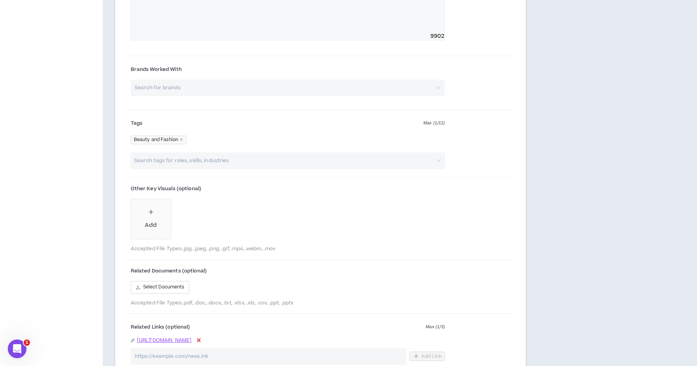
click at [246, 83] on input "search" at bounding box center [285, 87] width 301 height 17
type input "Pinmart"
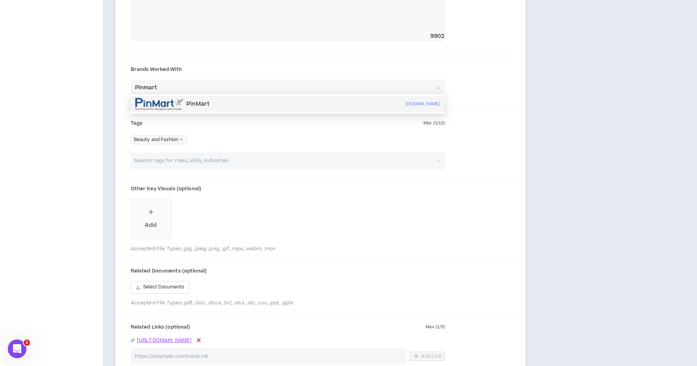
click at [232, 107] on div "PinMart pinmart.com" at bounding box center [287, 104] width 305 height 12
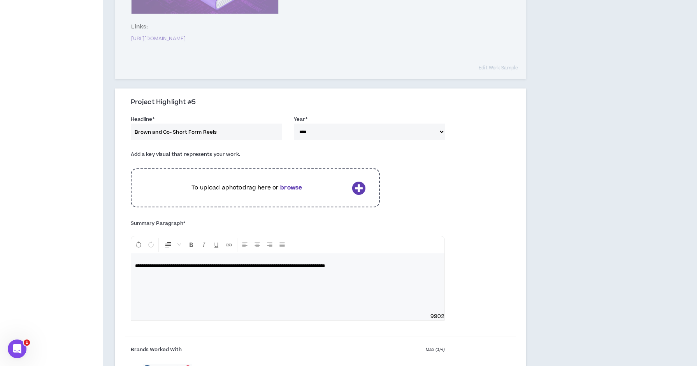
scroll to position [748, 0]
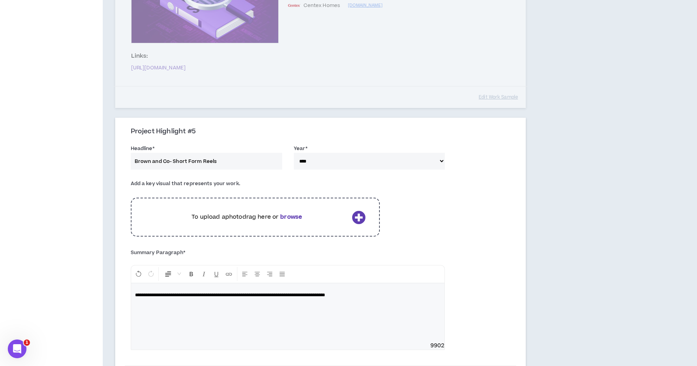
drag, startPoint x: 220, startPoint y: 158, endPoint x: 121, endPoint y: 146, distance: 99.5
type input "B"
type input "Pinmart Marketplace Videos"
click at [363, 248] on div "**********" at bounding box center [288, 298] width 315 height 101
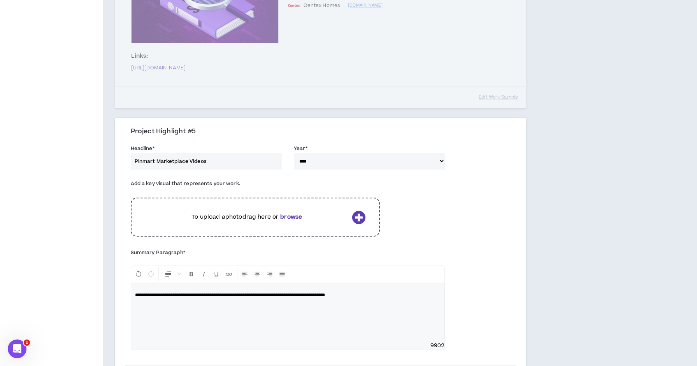
select select "****"
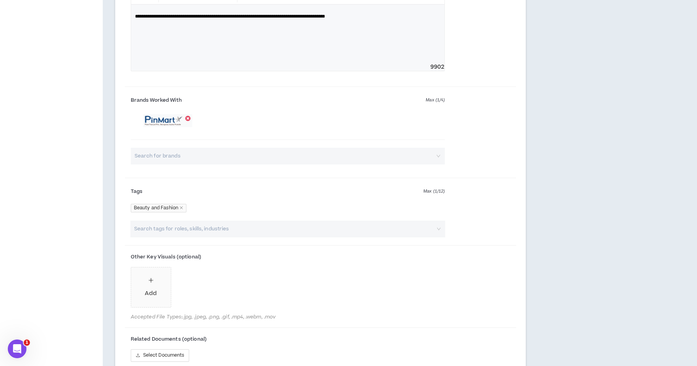
scroll to position [1159, 0]
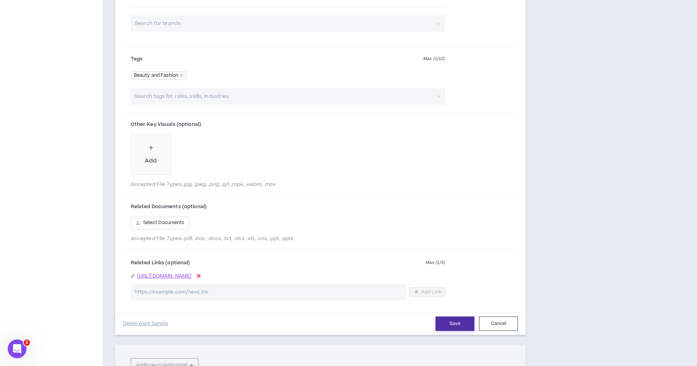
click at [447, 318] on button "Save" at bounding box center [455, 323] width 39 height 14
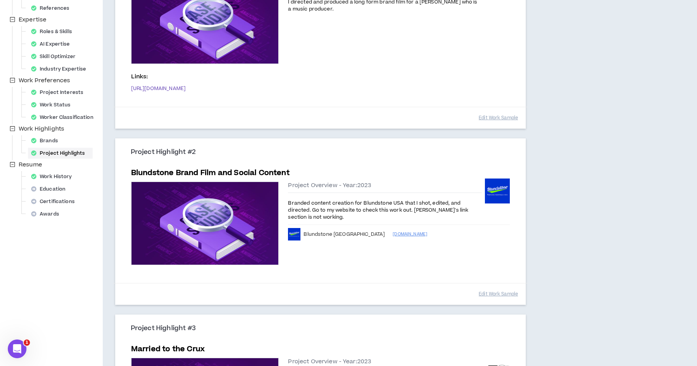
scroll to position [144, 0]
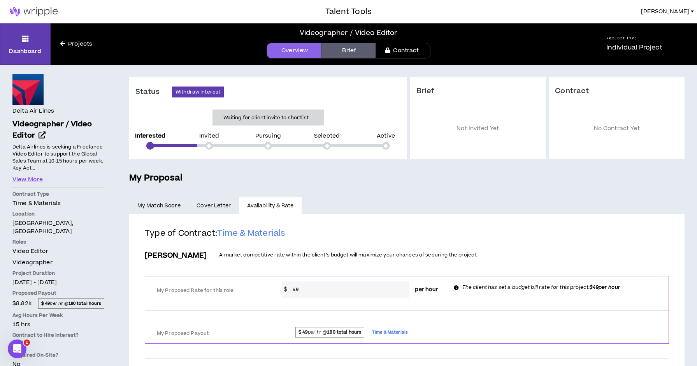
click at [361, 48] on link "Brief" at bounding box center [348, 51] width 55 height 16
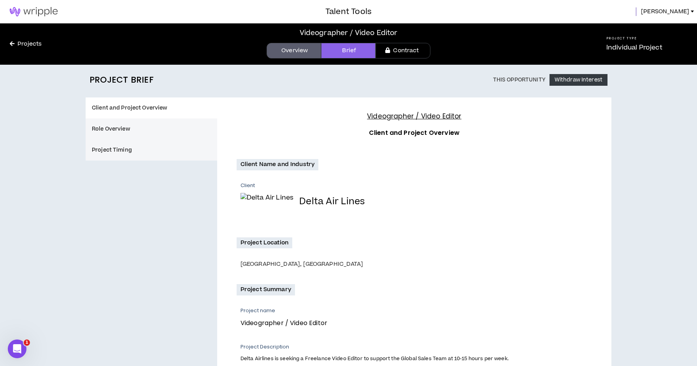
click at [292, 51] on link "Overview" at bounding box center [294, 51] width 55 height 16
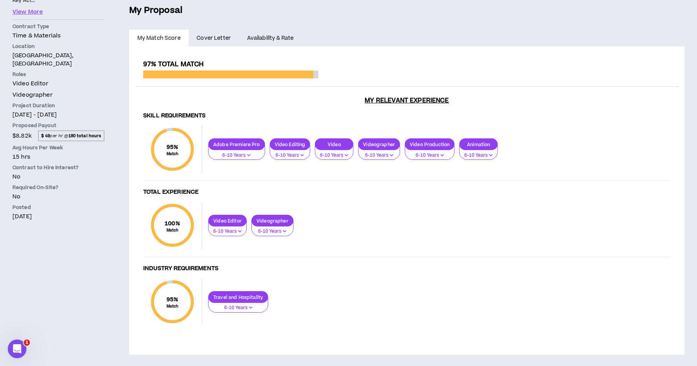
scroll to position [167, 0]
